Goal: Find contact information: Find contact information

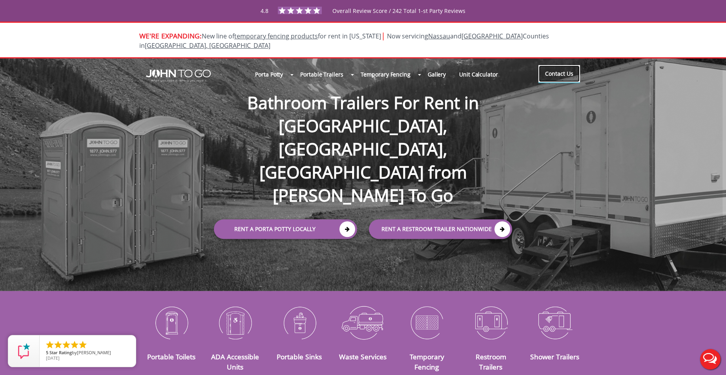
click at [554, 67] on link "Contact Us" at bounding box center [559, 73] width 42 height 17
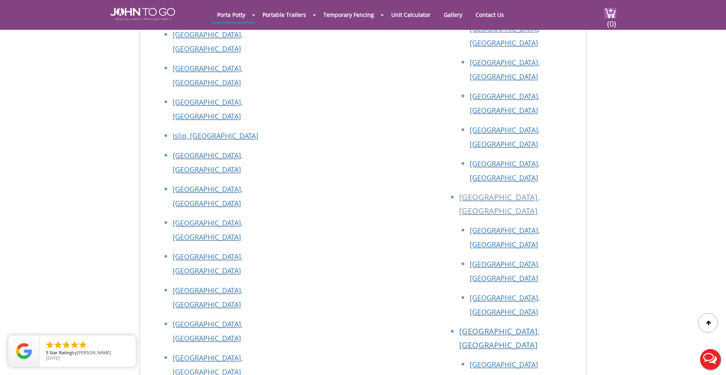
scroll to position [1391, 0]
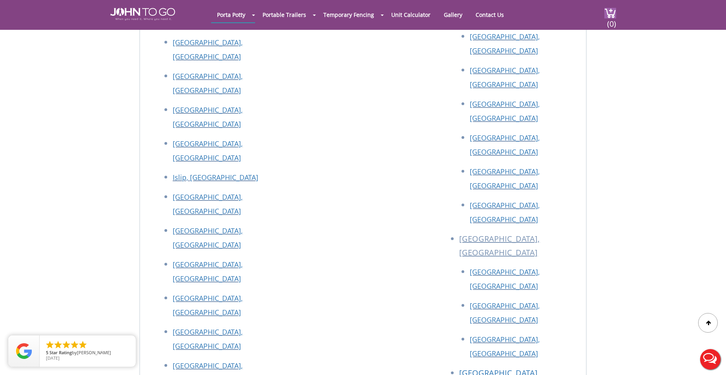
click at [714, 357] on button "Live Chat" at bounding box center [709, 359] width 31 height 31
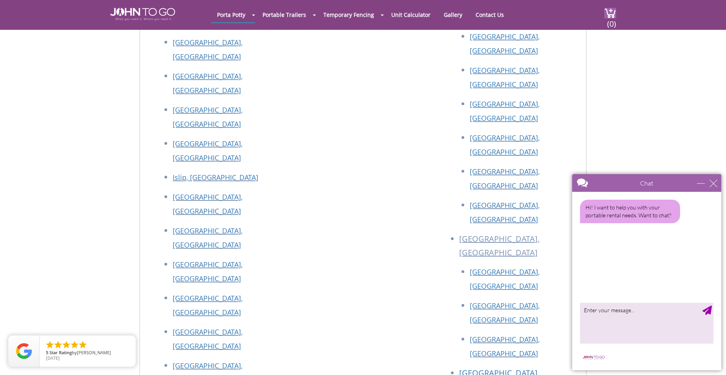
click at [630, 331] on textarea "type your message" at bounding box center [646, 322] width 133 height 41
type textarea "hello i need a portable toilet delivery"
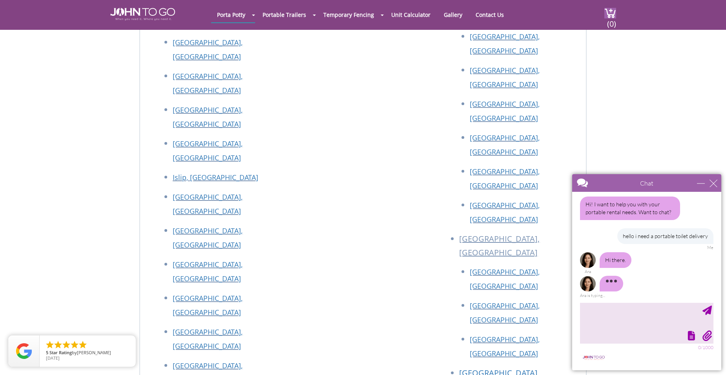
scroll to position [5, 0]
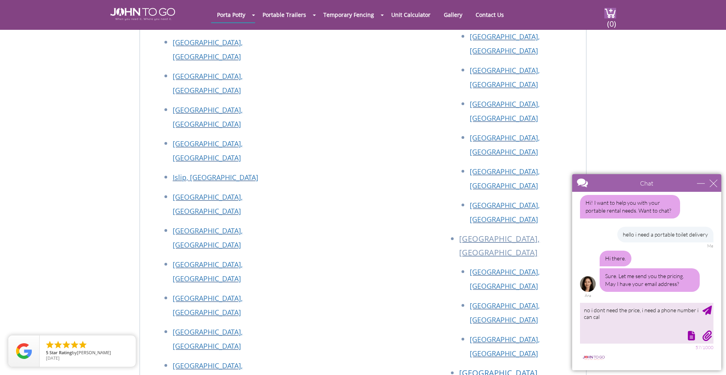
type textarea "no i dont need the price, i need a phone number i can call"
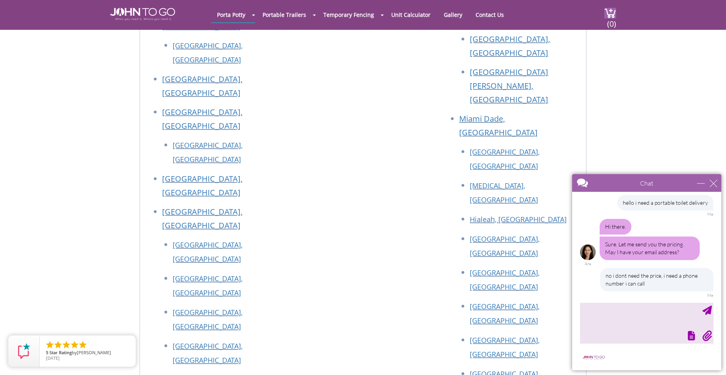
scroll to position [1156, 0]
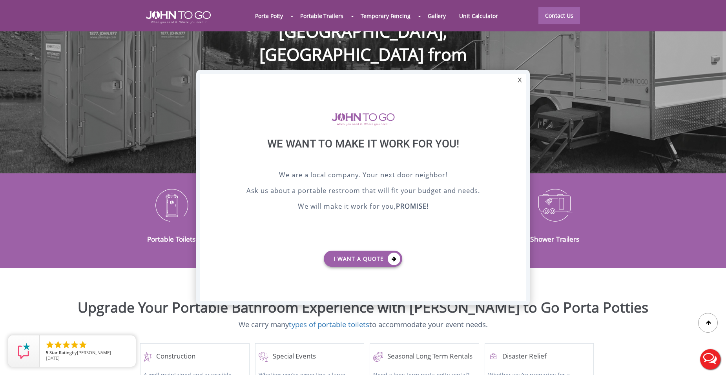
drag, startPoint x: 522, startPoint y: 80, endPoint x: 492, endPoint y: 78, distance: 30.2
click at [522, 80] on div "X" at bounding box center [519, 80] width 12 height 13
